Goal: Task Accomplishment & Management: Manage account settings

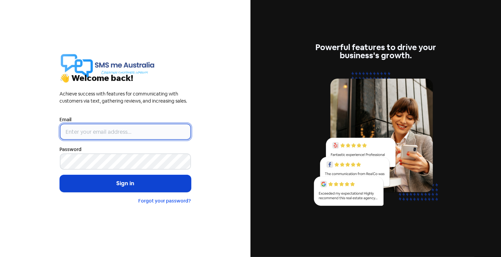
type input "gareth@smsmeaustralia.com.au"
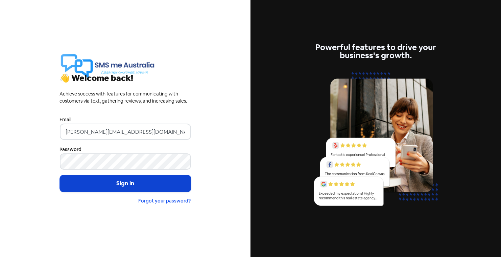
click at [126, 182] on button "Sign in" at bounding box center [125, 183] width 131 height 17
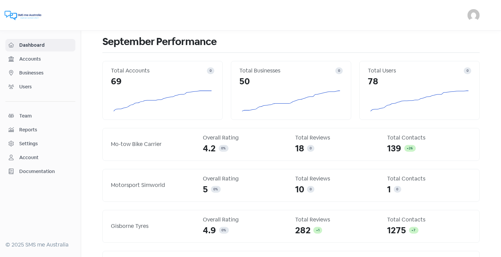
click at [32, 72] on span "Businesses" at bounding box center [45, 72] width 53 height 7
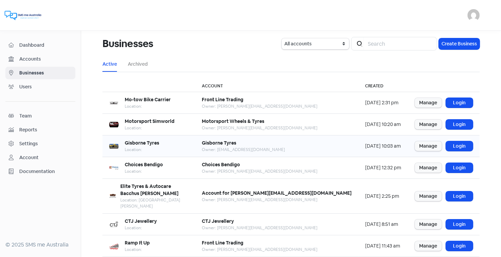
scroll to position [82, 0]
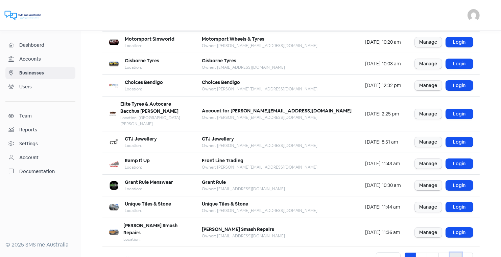
click at [456, 252] on link "5" at bounding box center [456, 258] width 12 height 13
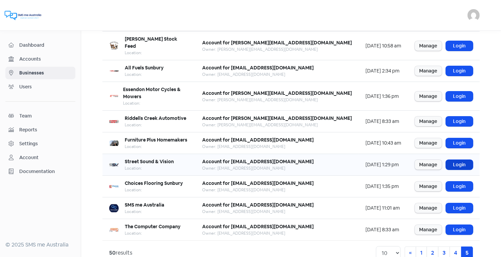
click at [460, 160] on link "Login" at bounding box center [459, 165] width 27 height 10
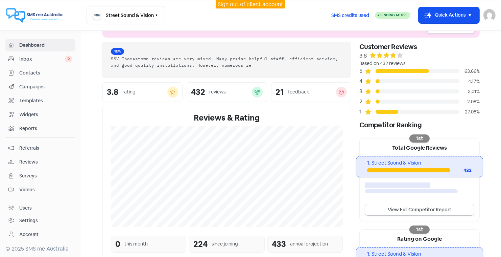
scroll to position [2, 0]
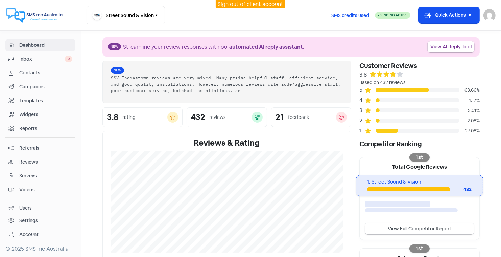
click at [36, 72] on span "Contacts" at bounding box center [45, 72] width 53 height 7
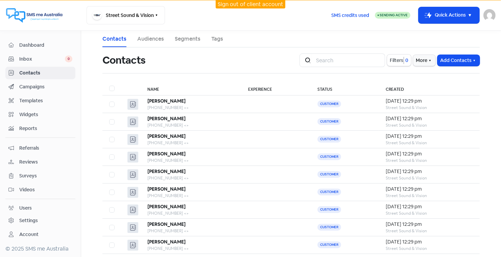
click at [255, 2] on link "Sign out of client account" at bounding box center [251, 4] width 66 height 7
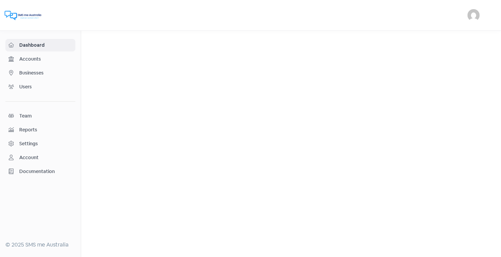
click at [39, 71] on span "Businesses" at bounding box center [45, 72] width 53 height 7
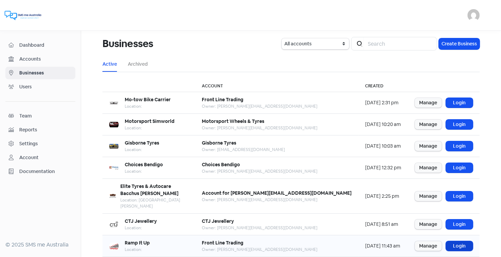
click at [457, 241] on link "Login" at bounding box center [459, 246] width 27 height 10
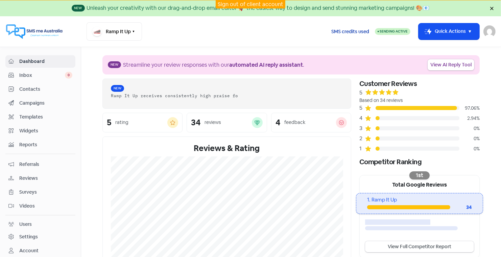
click at [350, 29] on span "SMS credits used" at bounding box center [350, 31] width 38 height 7
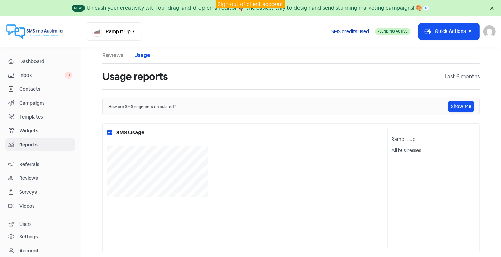
select select "[object Object]"
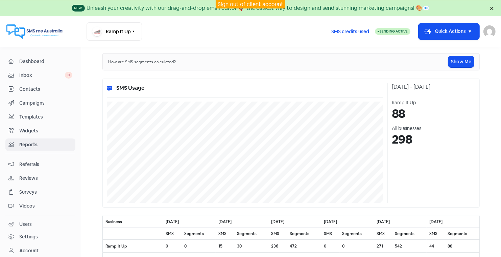
scroll to position [46, 0]
